Goal: Navigation & Orientation: Find specific page/section

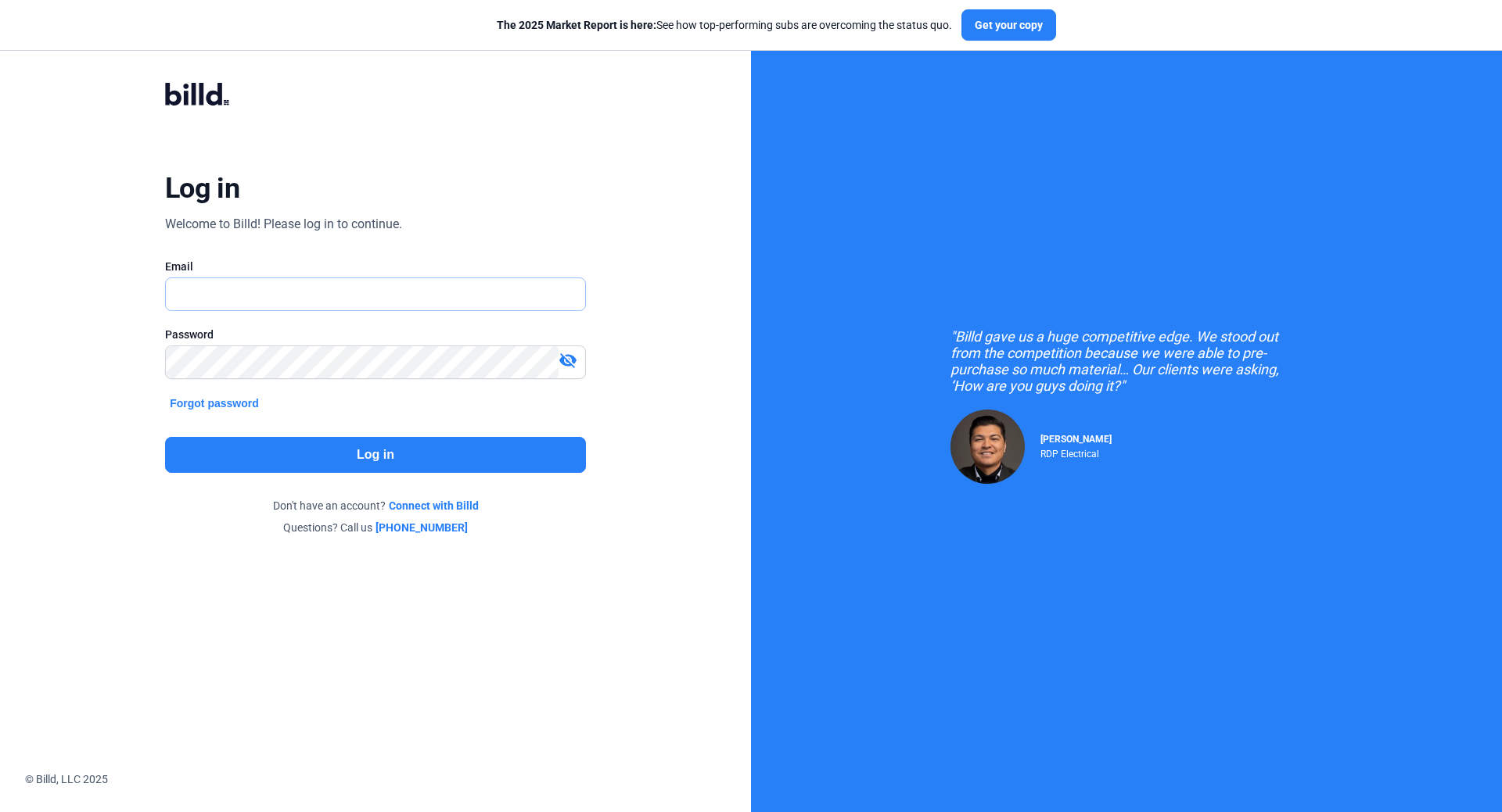
type input "[EMAIL_ADDRESS][DOMAIN_NAME]"
click at [380, 465] on button "Log in" at bounding box center [375, 455] width 421 height 36
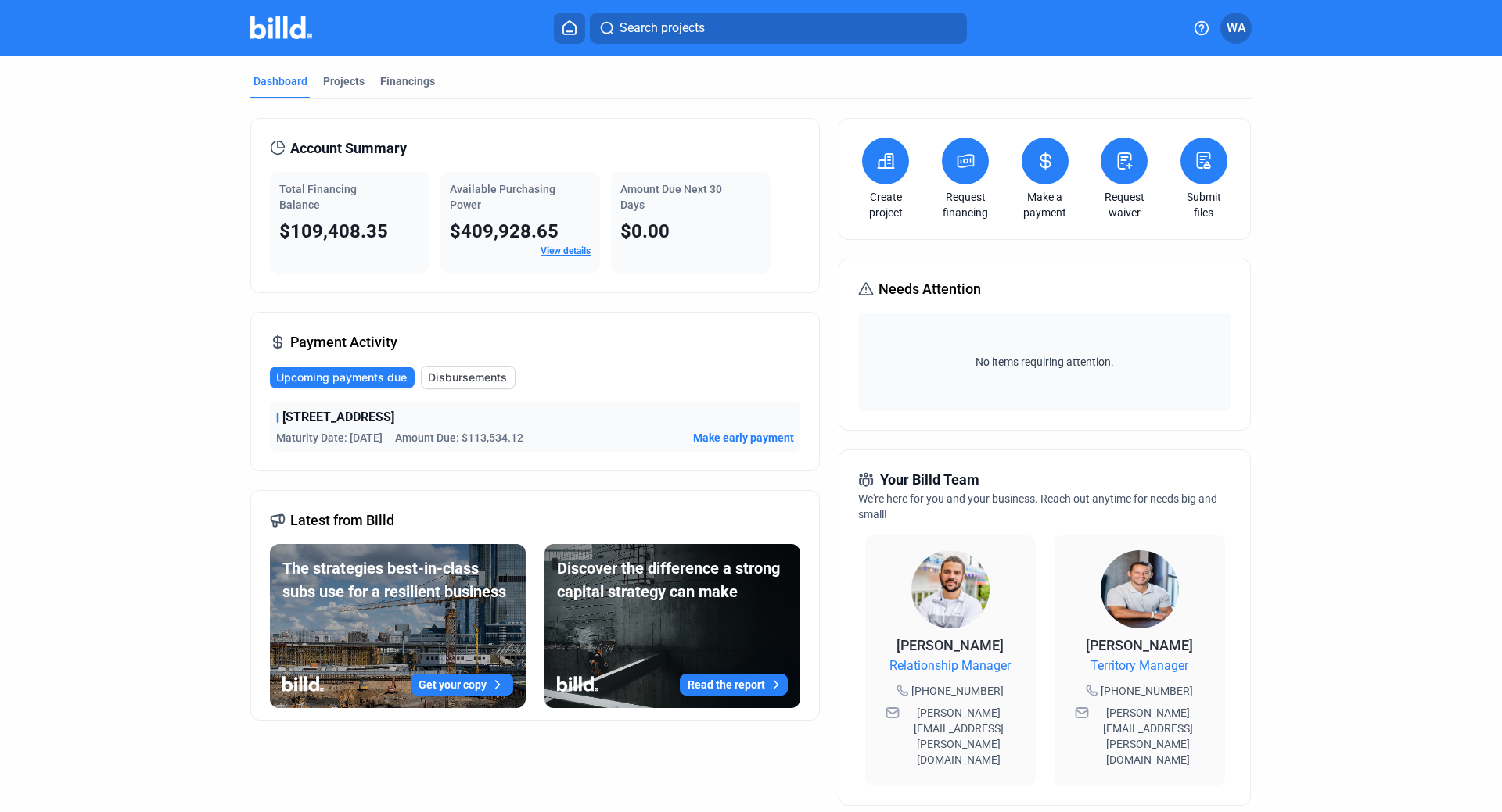
click at [554, 256] on link "View details" at bounding box center [565, 251] width 50 height 11
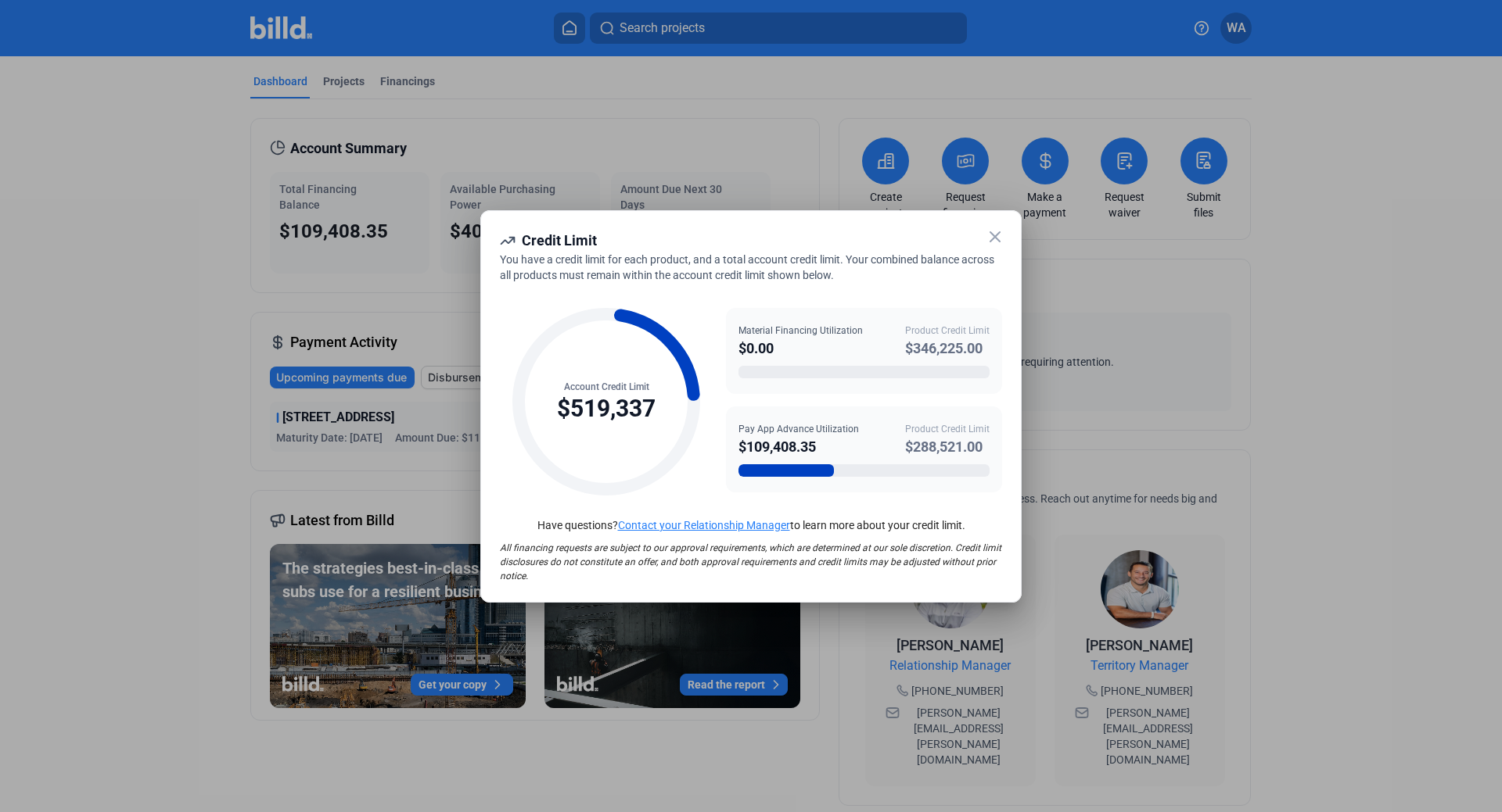
click at [1000, 239] on icon at bounding box center [995, 237] width 19 height 19
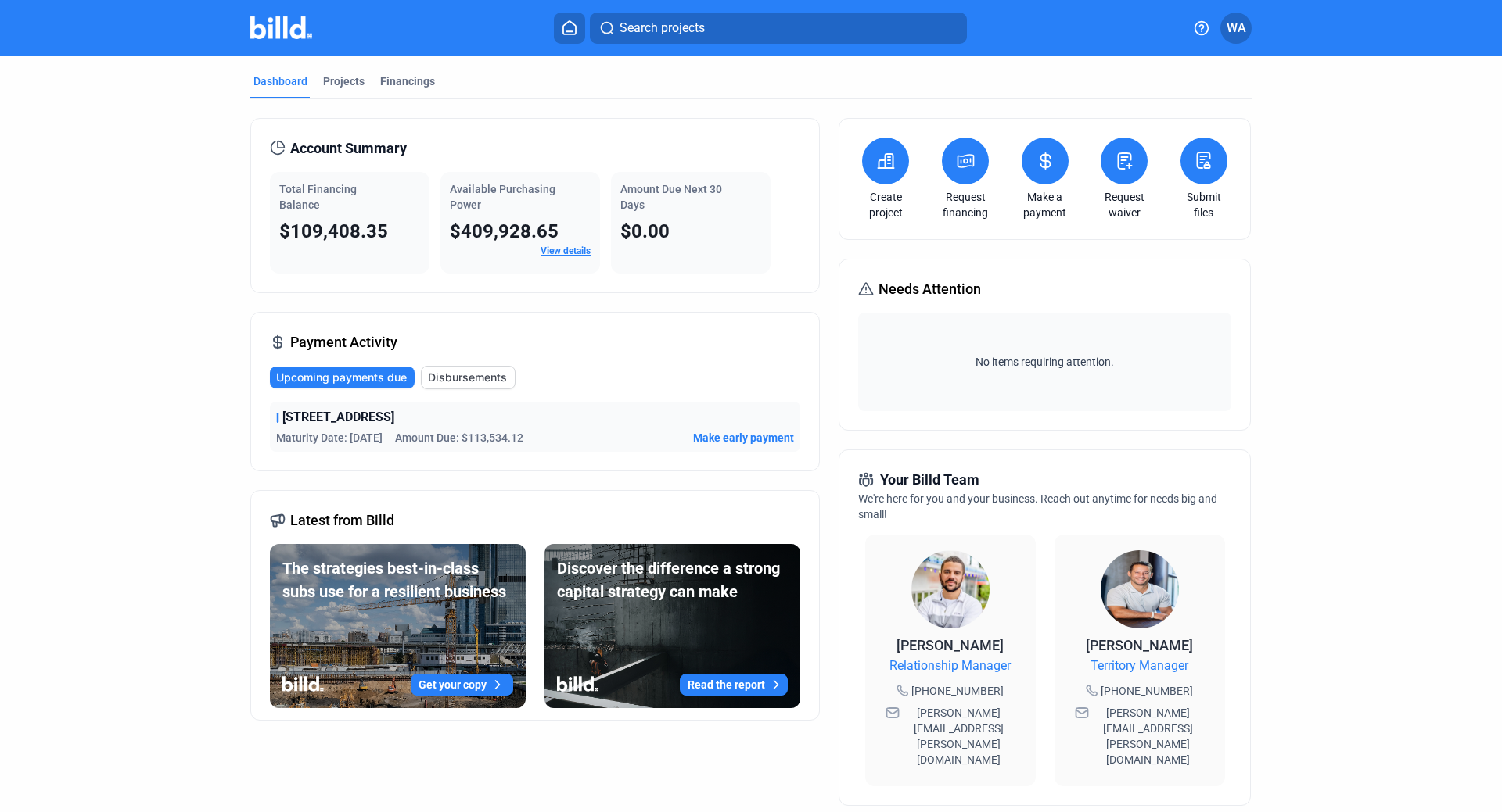
click at [1444, 203] on div "Dashboard Projects Financings Account Summary Total Financing Balance $109,408.…" at bounding box center [751, 597] width 1502 height 1082
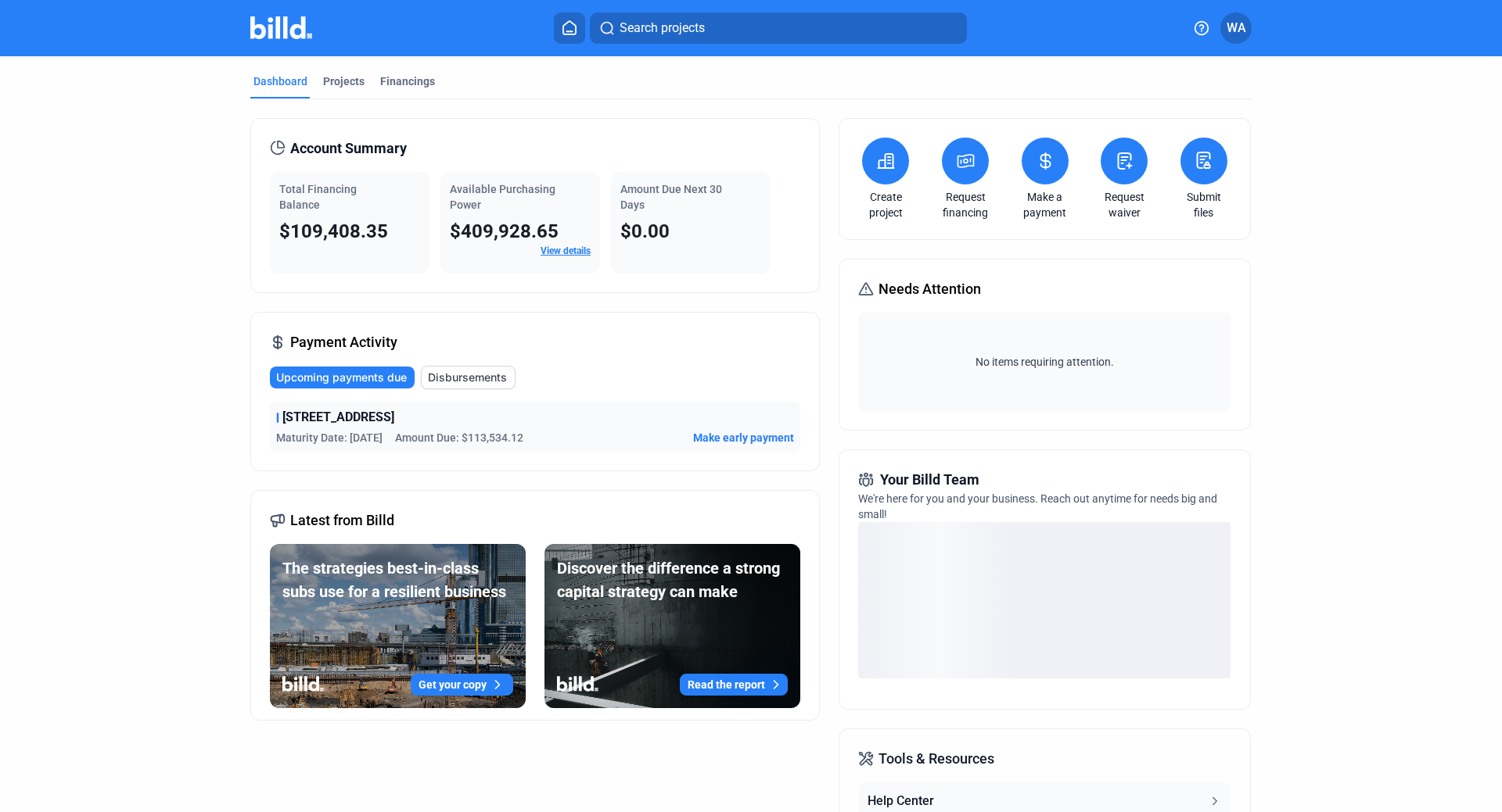
click at [183, 321] on dashboard "Dashboard Projects Financings Account Summary Total Financing Balance $109,408.…" at bounding box center [751, 549] width 1352 height 985
